Goal: Use online tool/utility

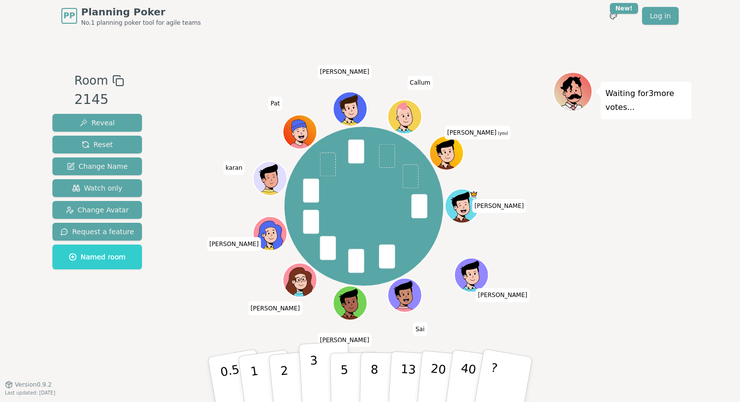
click at [321, 362] on button "3" at bounding box center [326, 379] width 54 height 77
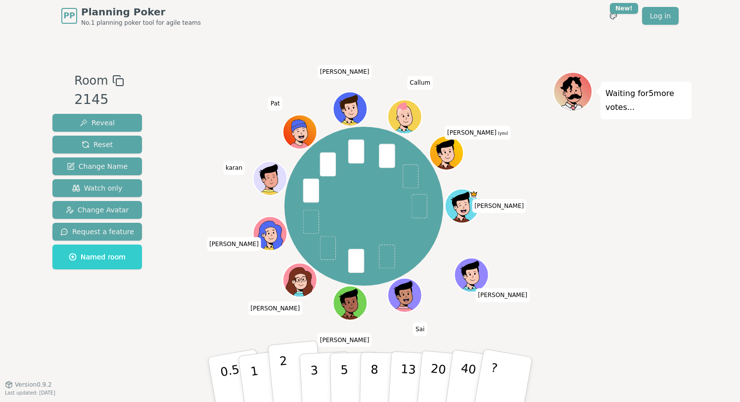
click at [289, 366] on button "2" at bounding box center [296, 379] width 56 height 79
click at [256, 373] on button "1" at bounding box center [265, 379] width 59 height 80
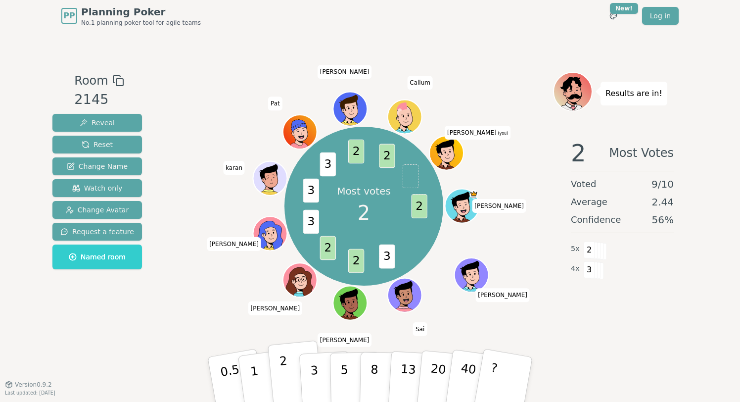
click at [288, 373] on button "2" at bounding box center [296, 379] width 56 height 79
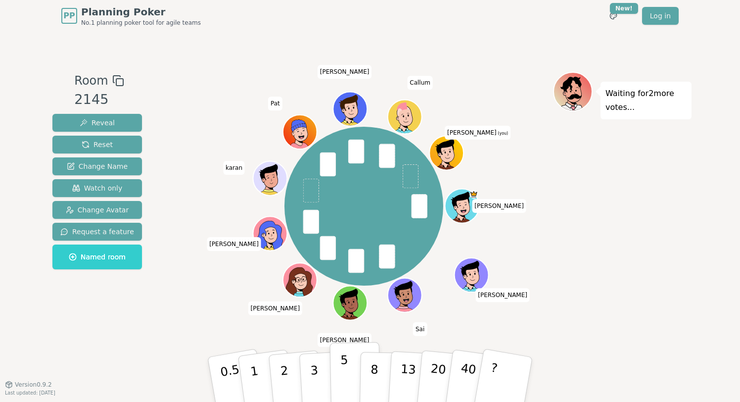
click at [352, 378] on button "5" at bounding box center [355, 379] width 51 height 75
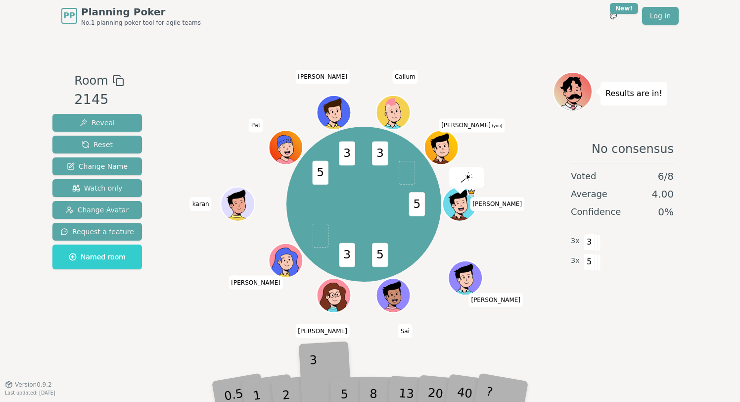
click at [323, 374] on div "3" at bounding box center [326, 379] width 32 height 36
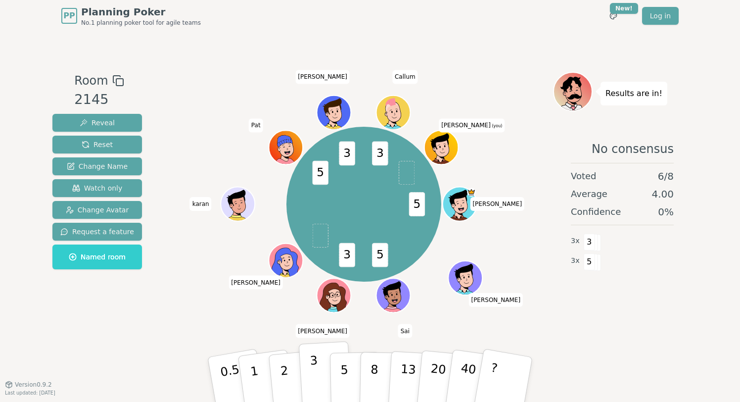
click at [312, 373] on p "3" at bounding box center [315, 380] width 11 height 54
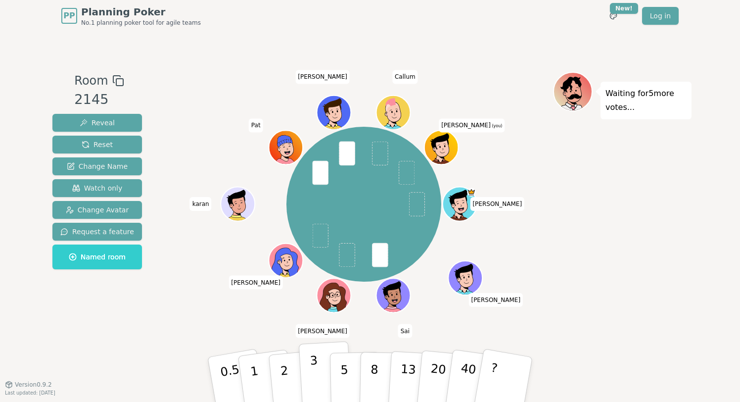
click at [322, 378] on button "3" at bounding box center [326, 379] width 54 height 77
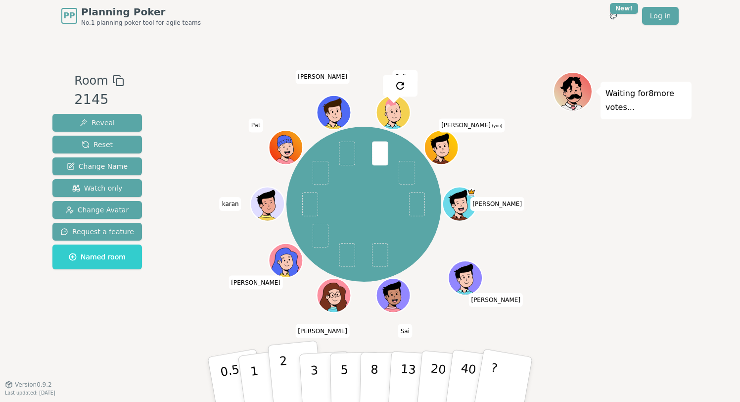
click at [287, 374] on button "2" at bounding box center [296, 379] width 56 height 79
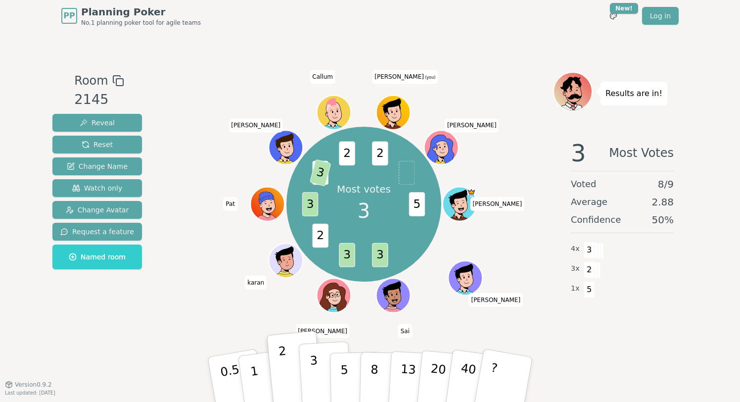
click at [318, 373] on button "3" at bounding box center [326, 379] width 54 height 77
